Goal: Task Accomplishment & Management: Manage account settings

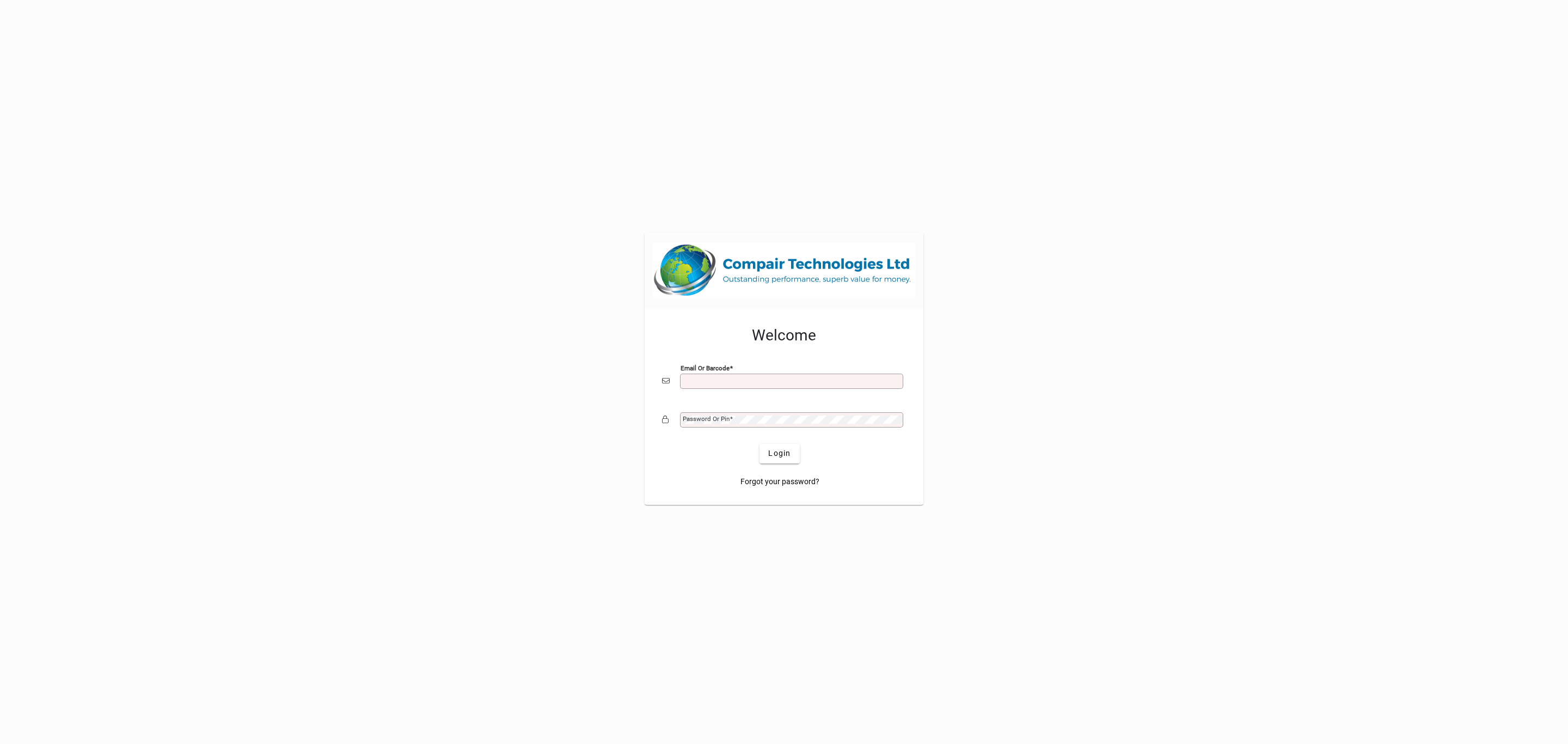
click at [789, 380] on input "Email or Barcode" at bounding box center [792, 381] width 220 height 9
type input "**********"
click at [753, 426] on div "Password or Pin" at bounding box center [791, 420] width 223 height 15
click at [759, 444] on button "Login" at bounding box center [779, 453] width 39 height 19
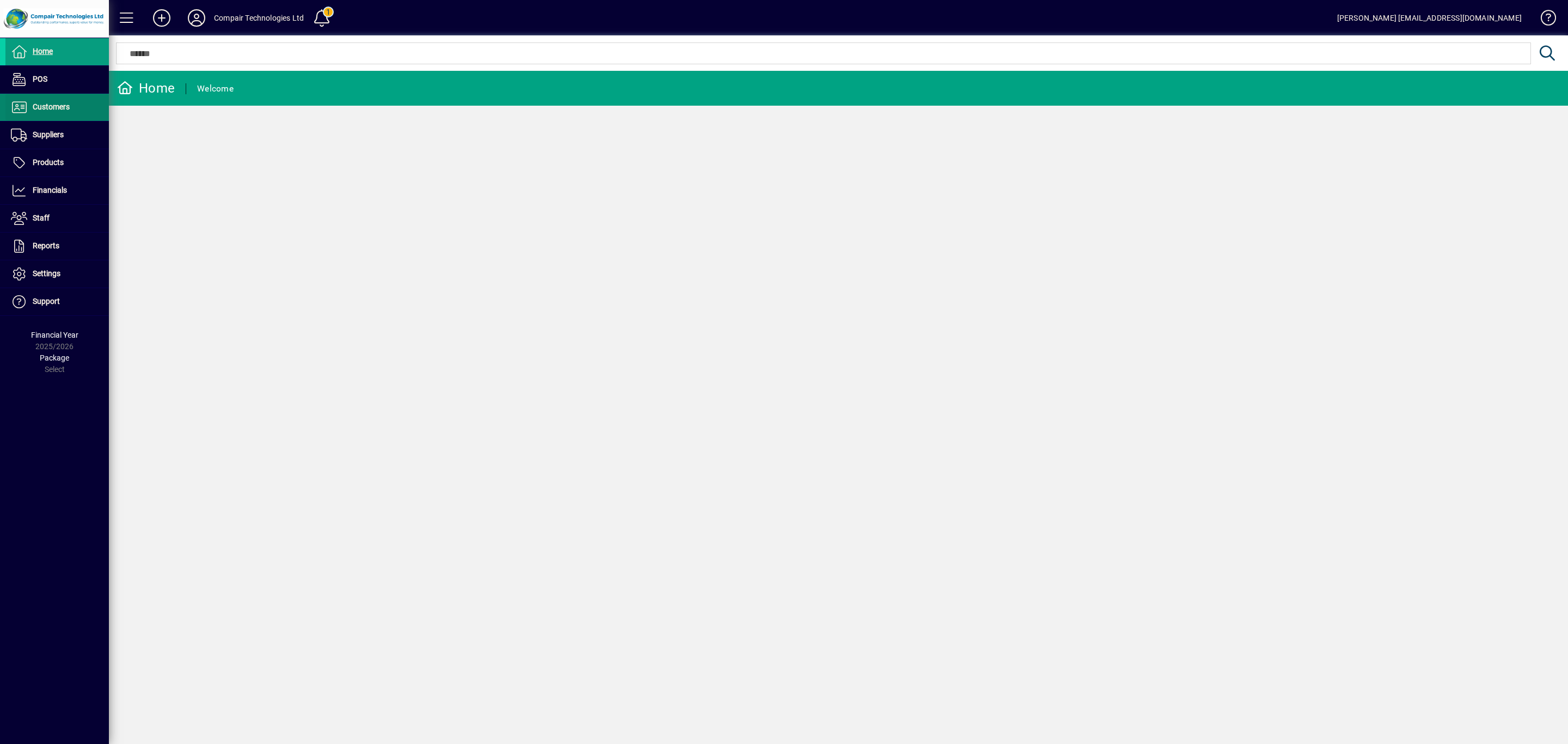
click at [62, 113] on span "Customers" at bounding box center [37, 108] width 64 height 13
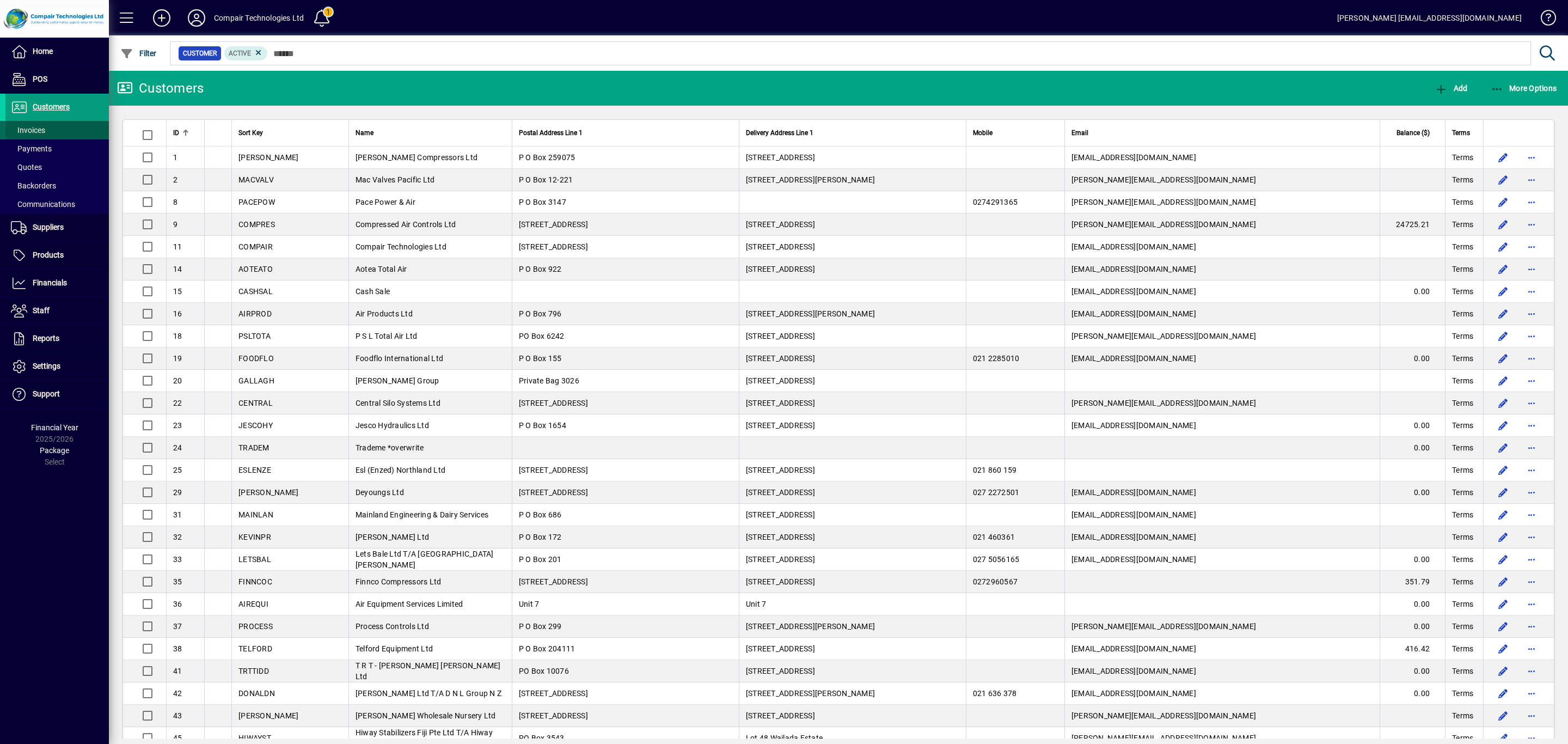
click at [54, 125] on span at bounding box center [57, 130] width 104 height 26
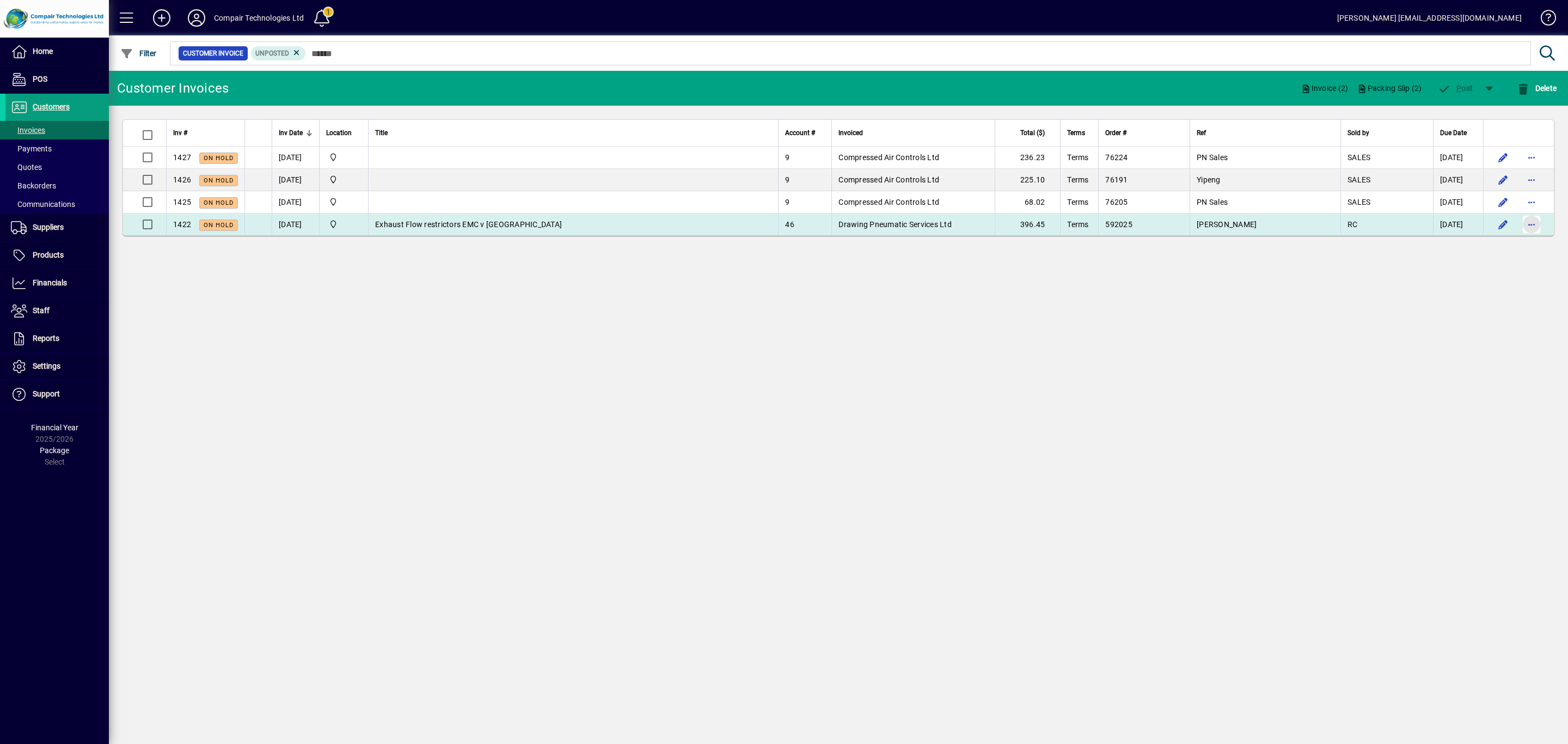
click at [1522, 227] on span "button" at bounding box center [1531, 224] width 26 height 26
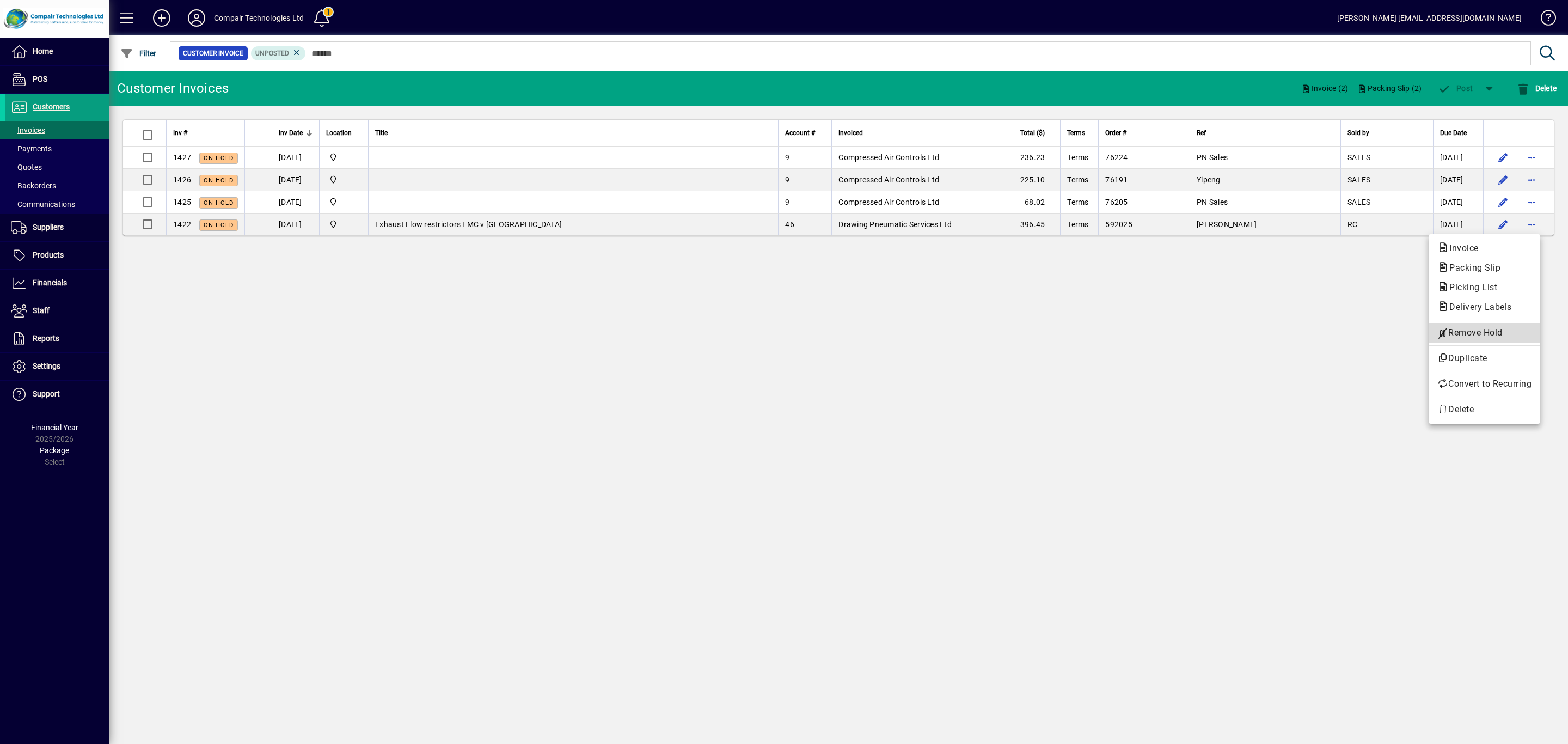
click at [1508, 327] on span "Remove Hold" at bounding box center [1484, 333] width 94 height 13
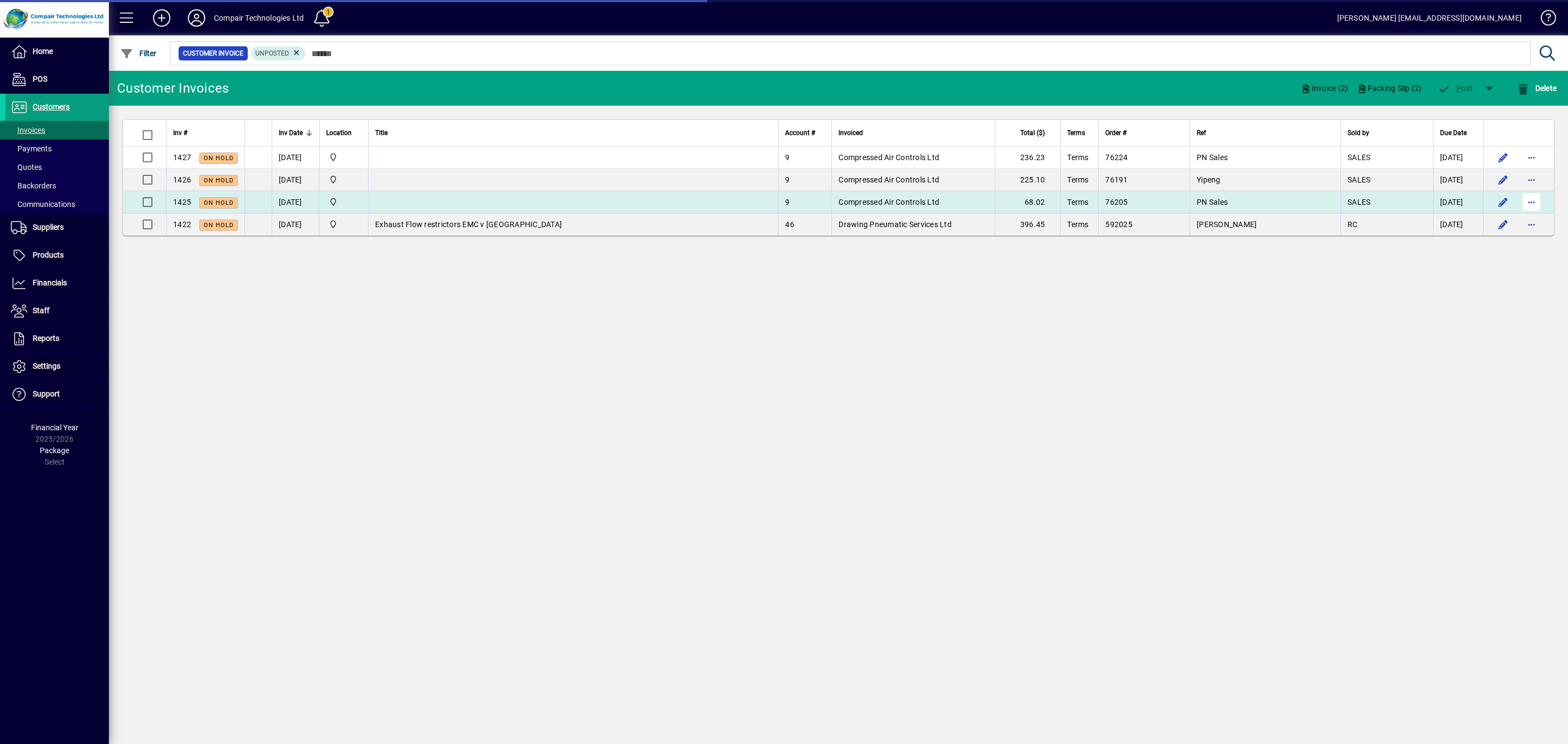
click at [1537, 206] on span "button" at bounding box center [1531, 202] width 26 height 26
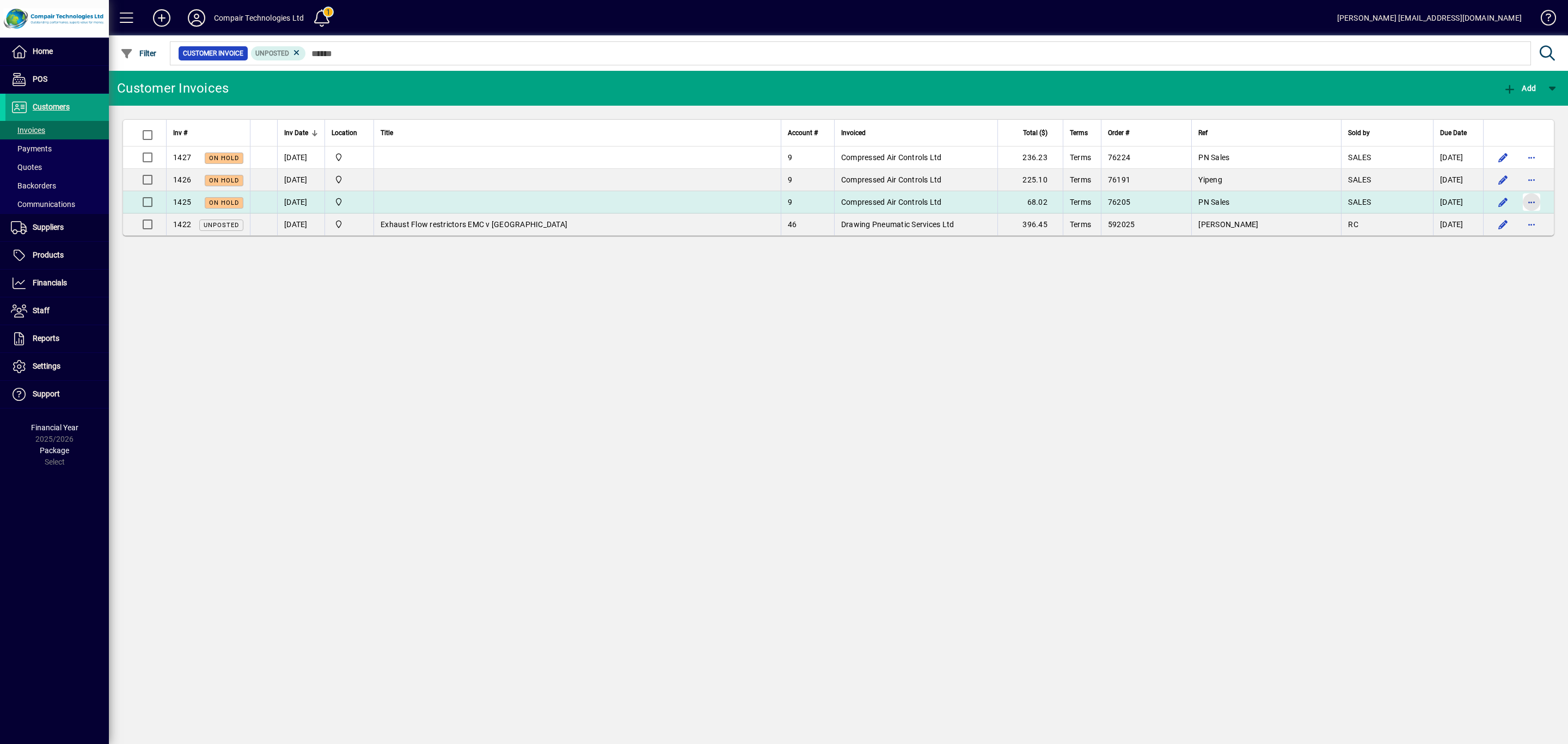
click at [1531, 207] on span "button" at bounding box center [1531, 202] width 26 height 26
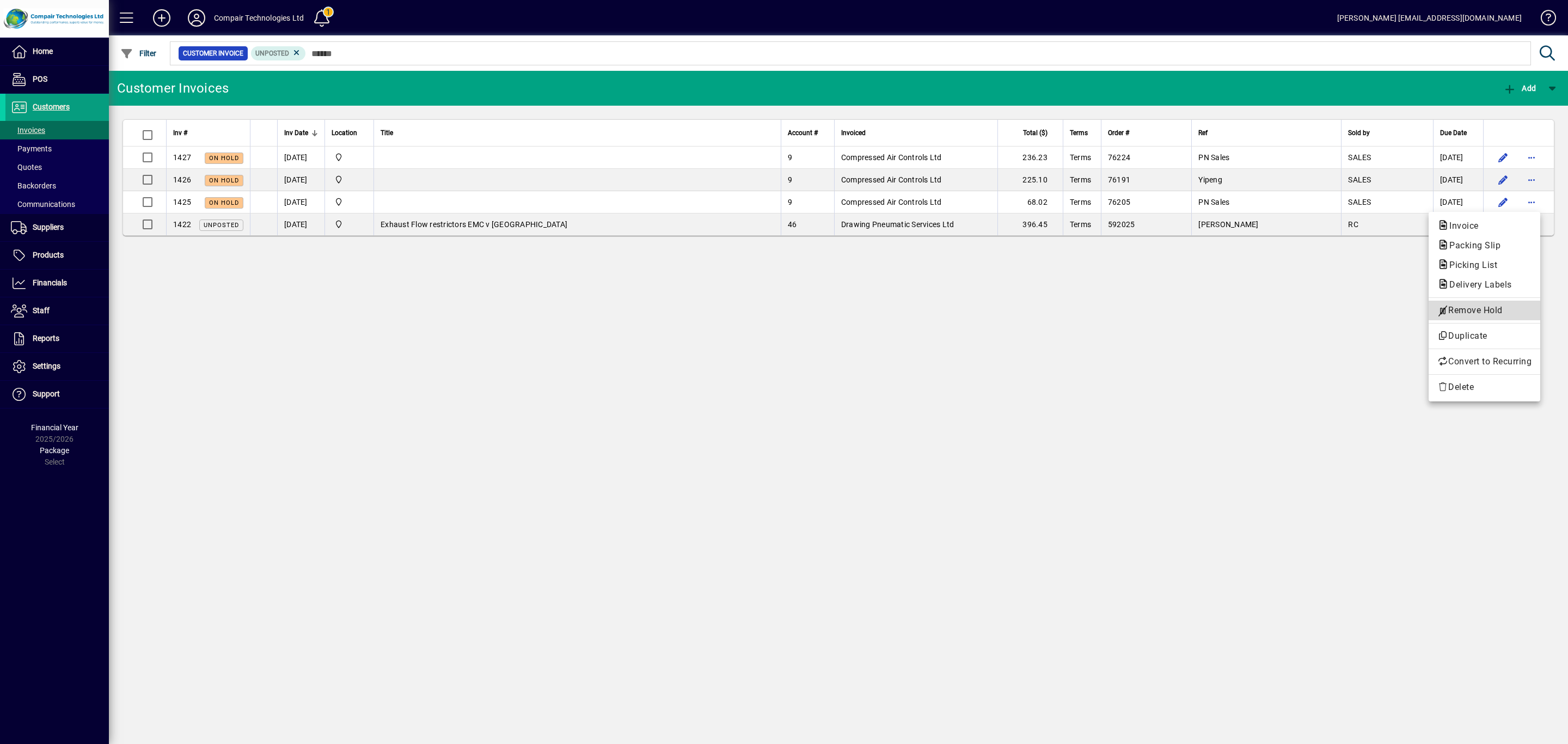
click at [1502, 309] on span "Remove Hold" at bounding box center [1484, 310] width 94 height 13
click at [1489, 94] on span "button" at bounding box center [1488, 88] width 26 height 26
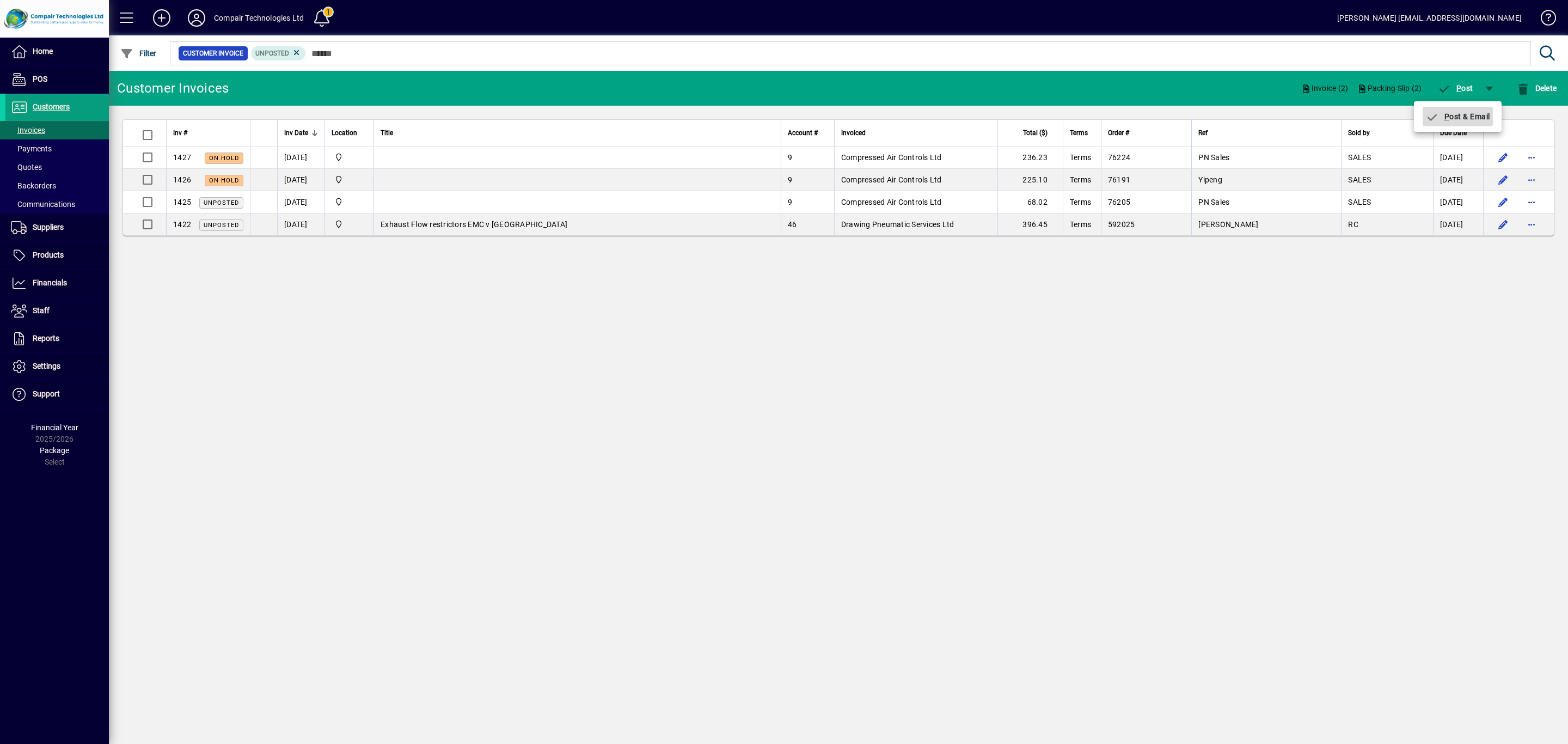
click at [1477, 114] on span "P ost & Email" at bounding box center [1457, 116] width 65 height 9
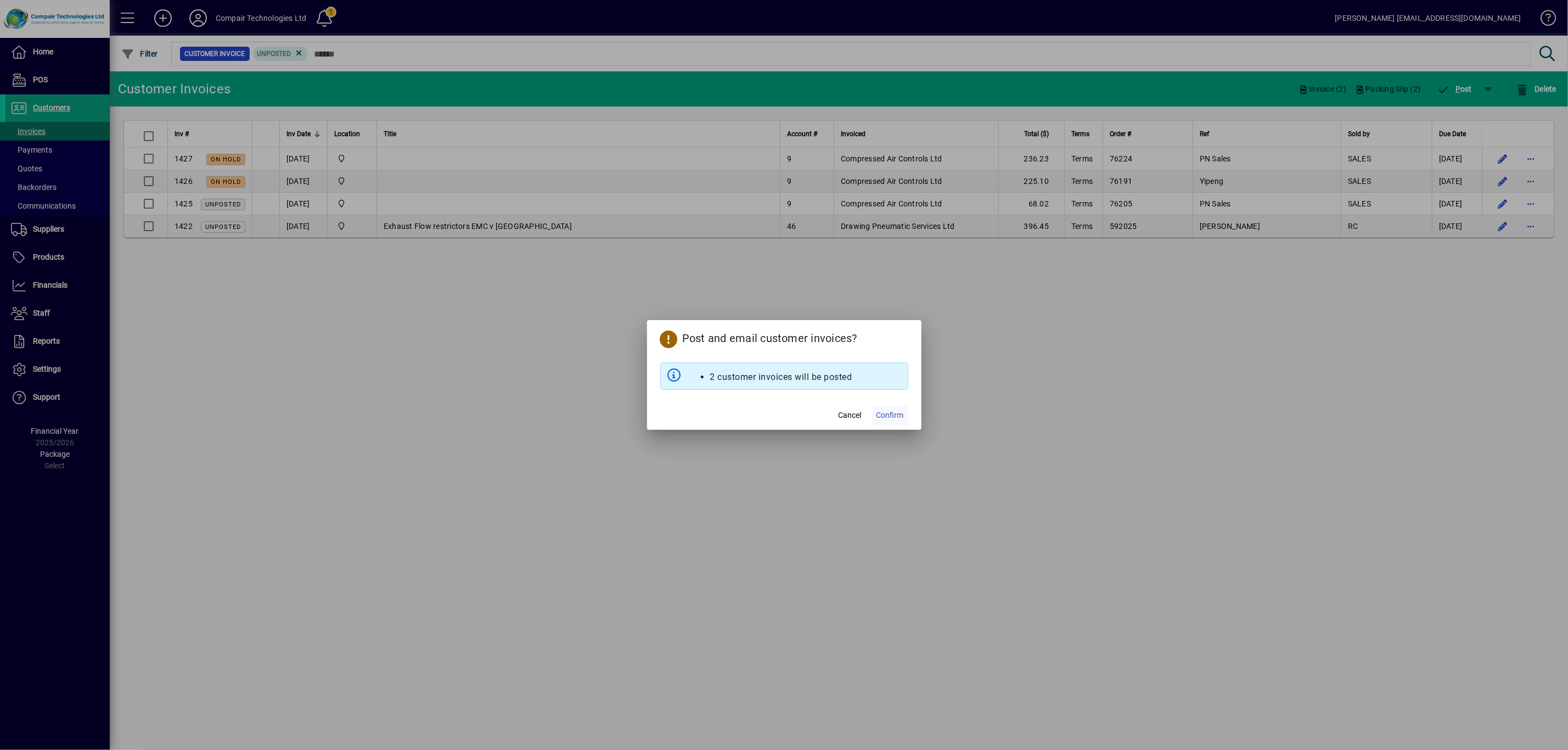
click at [885, 420] on span "Confirm" at bounding box center [890, 415] width 28 height 11
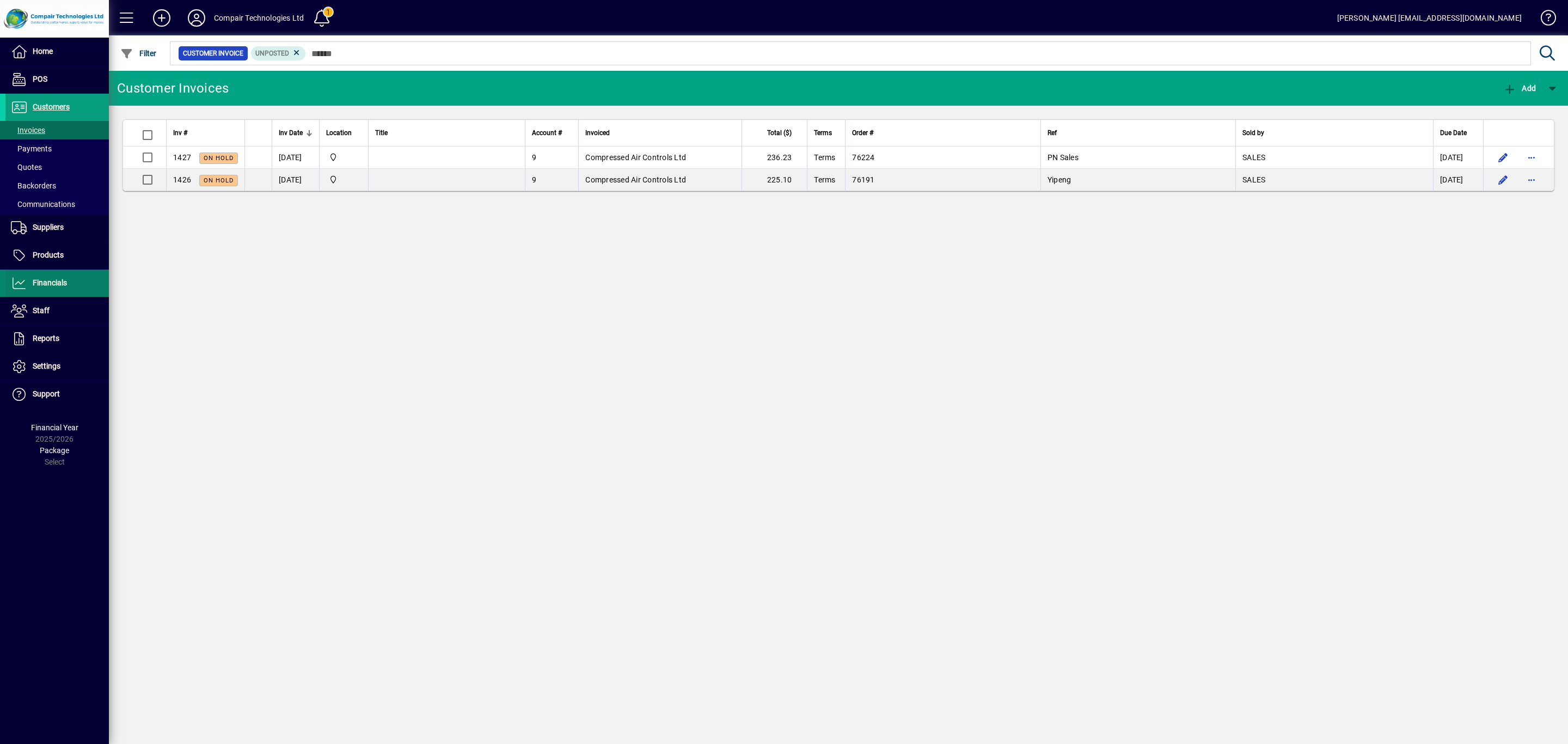
click at [45, 281] on span "Financials" at bounding box center [49, 282] width 34 height 9
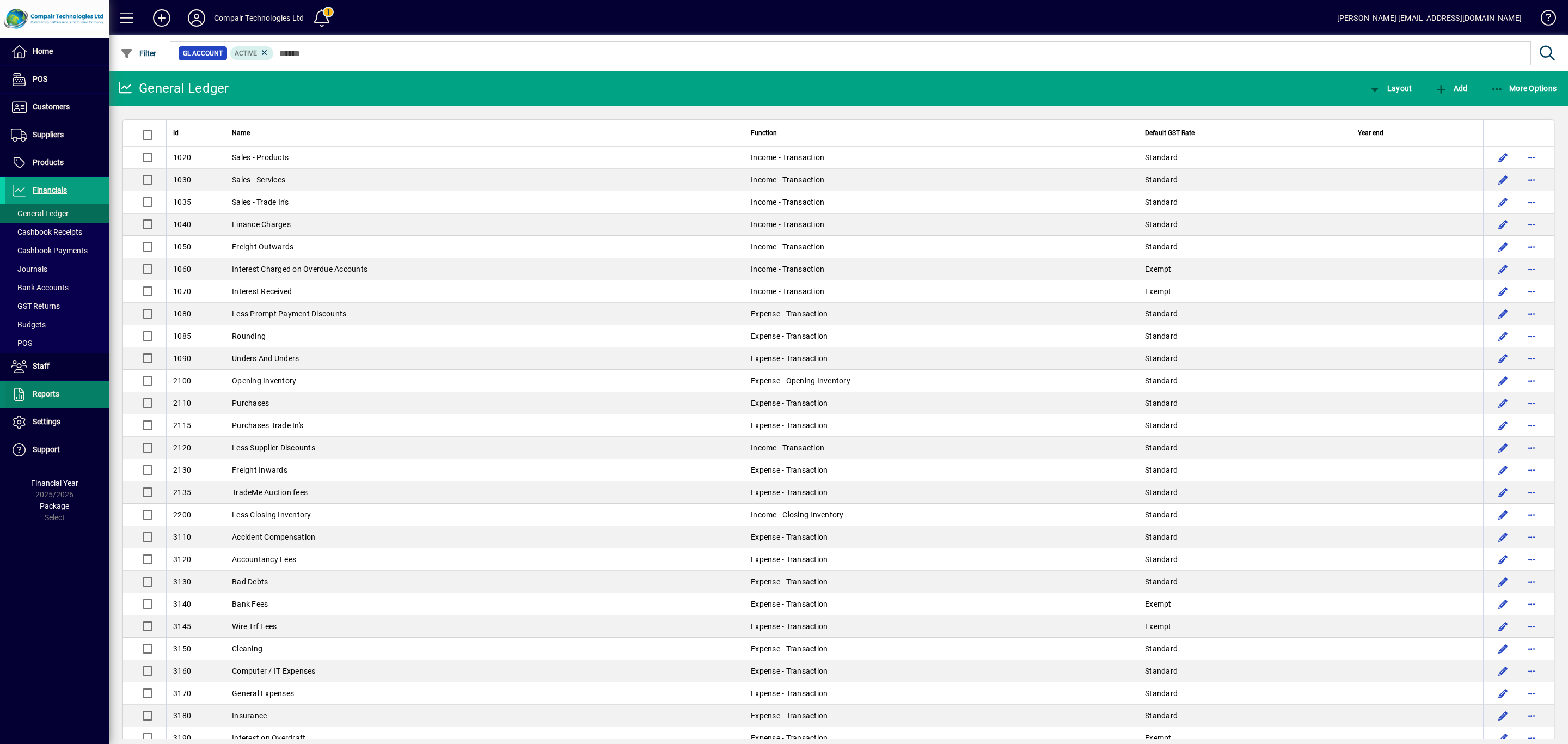
click at [54, 391] on span "Reports" at bounding box center [46, 393] width 27 height 9
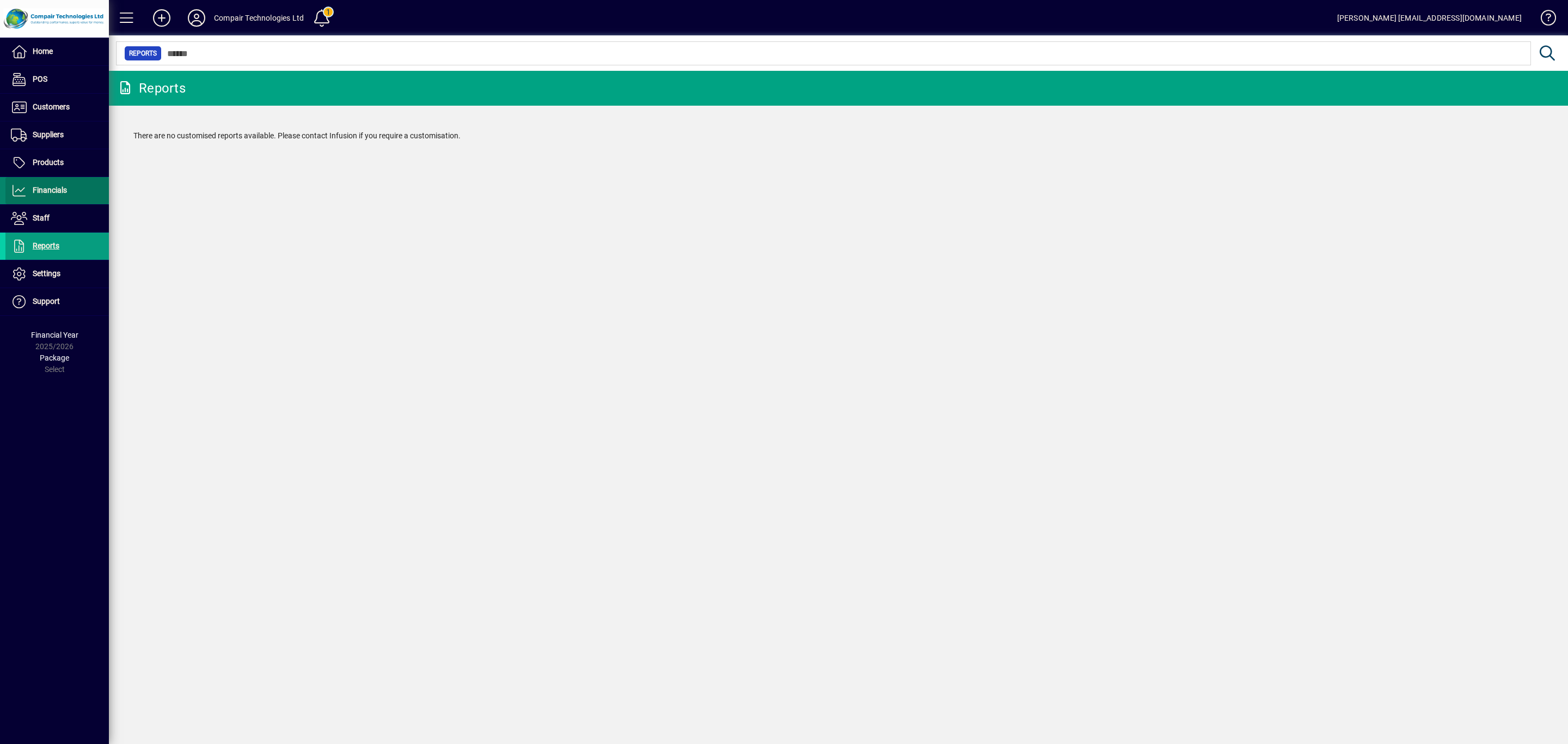
click at [62, 197] on span "Financials" at bounding box center [36, 191] width 61 height 13
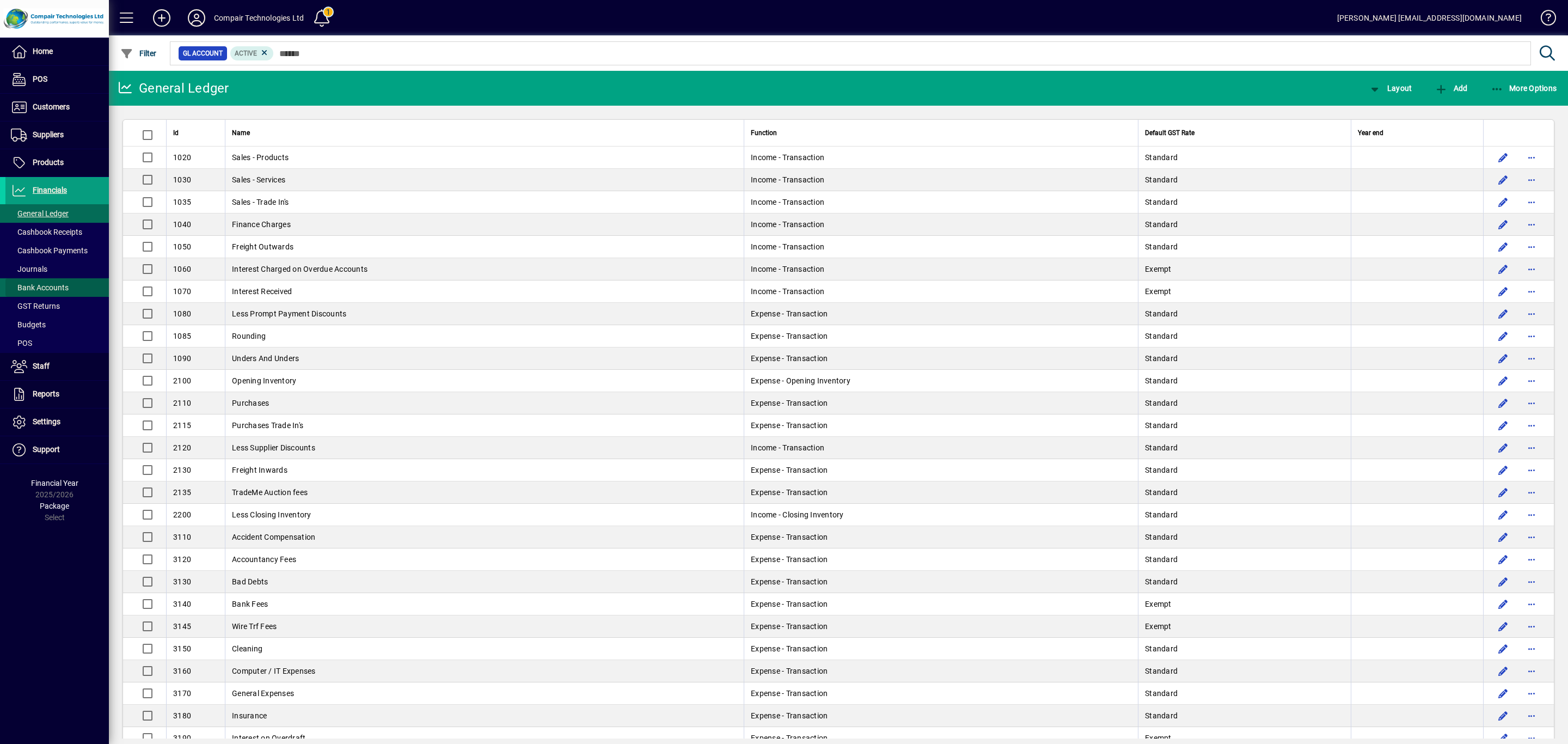
click at [54, 286] on span "Bank Accounts" at bounding box center [39, 287] width 57 height 9
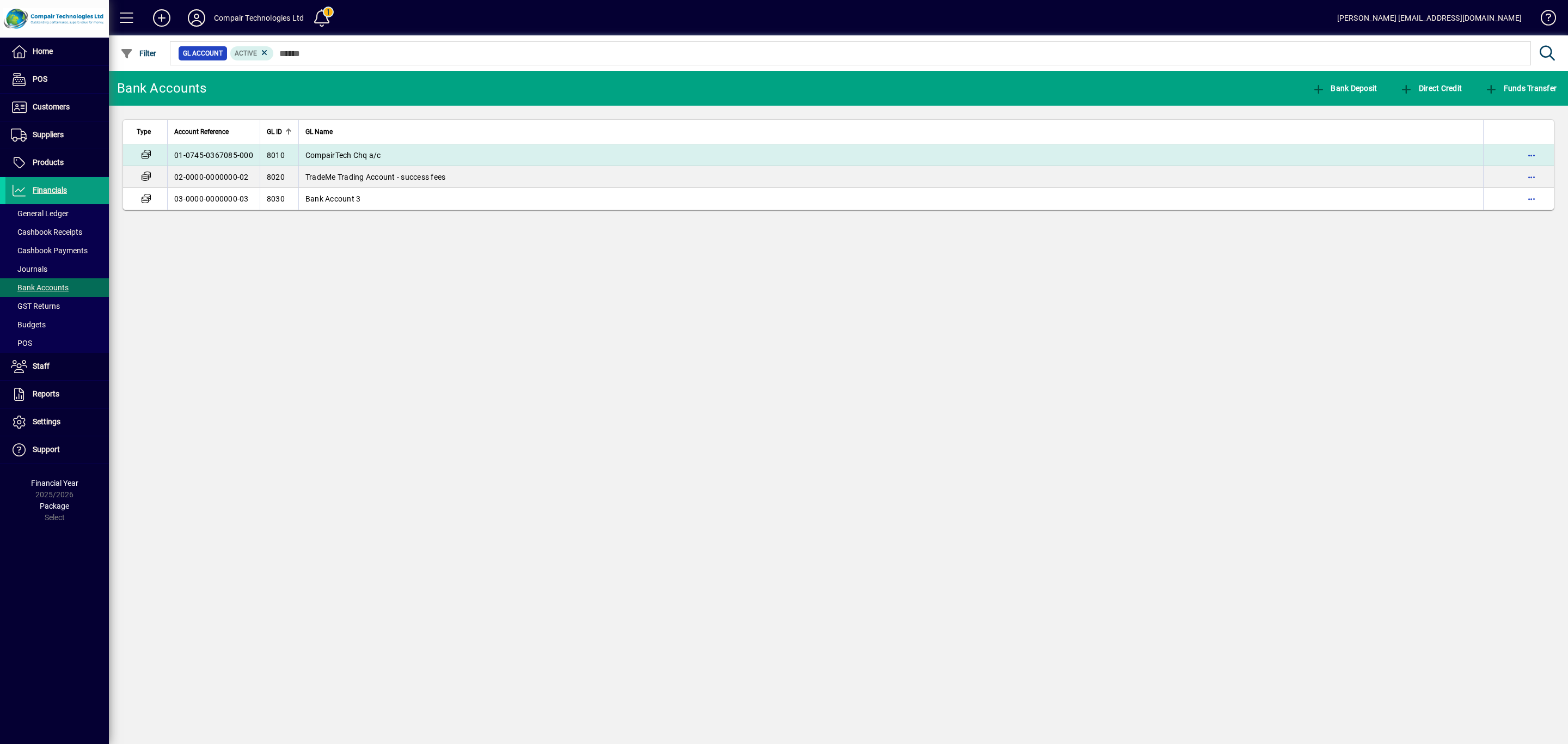
click at [203, 158] on td "01-0745-0367085-000" at bounding box center [213, 155] width 92 height 22
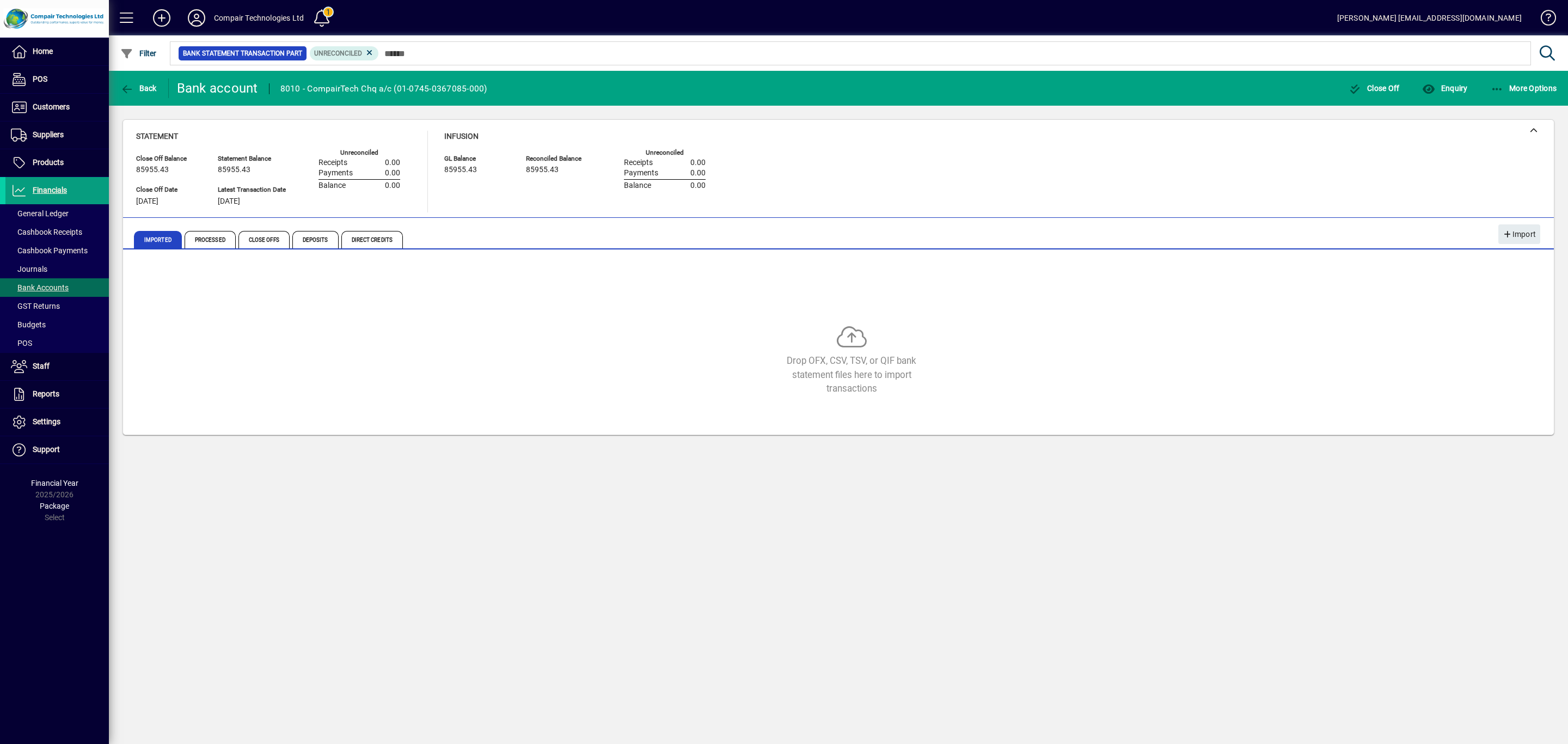
click at [255, 15] on div "Compair Technologies Ltd" at bounding box center [259, 18] width 90 height 17
click at [192, 19] on icon at bounding box center [197, 18] width 22 height 17
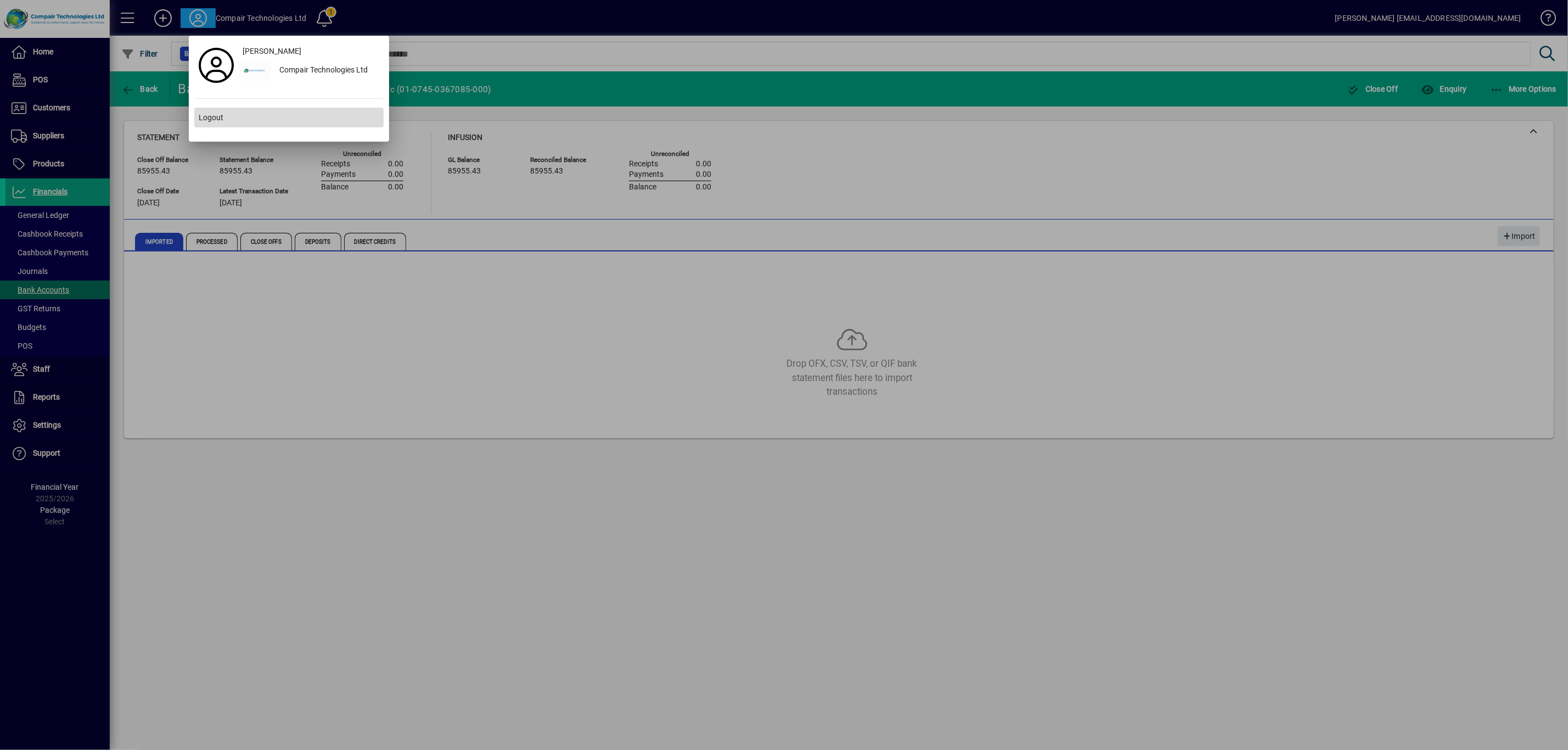
click at [211, 119] on span "Logout" at bounding box center [211, 117] width 25 height 11
